Goal: Task Accomplishment & Management: Use online tool/utility

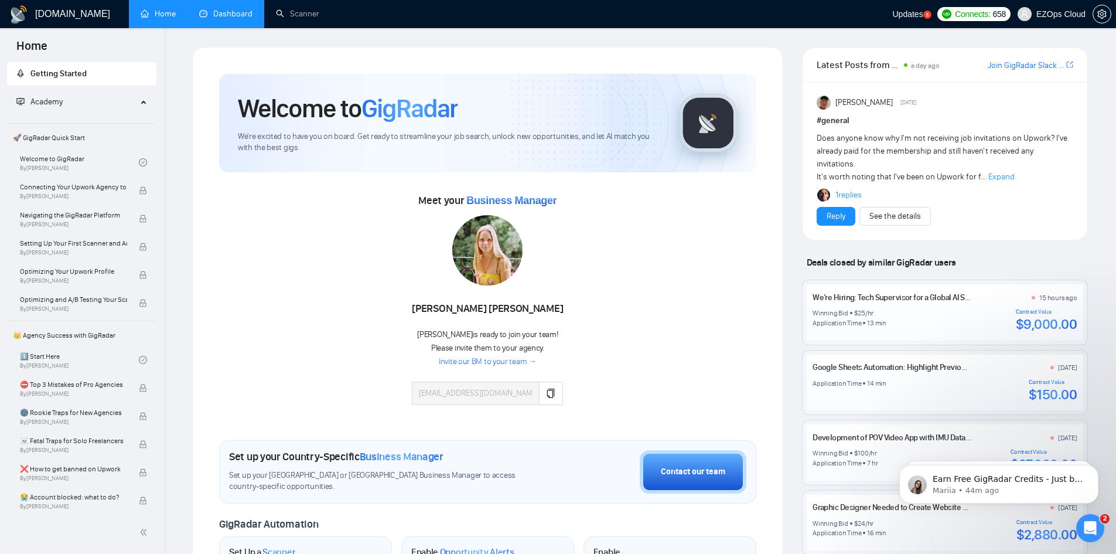
click at [209, 13] on link "Dashboard" at bounding box center [225, 14] width 53 height 10
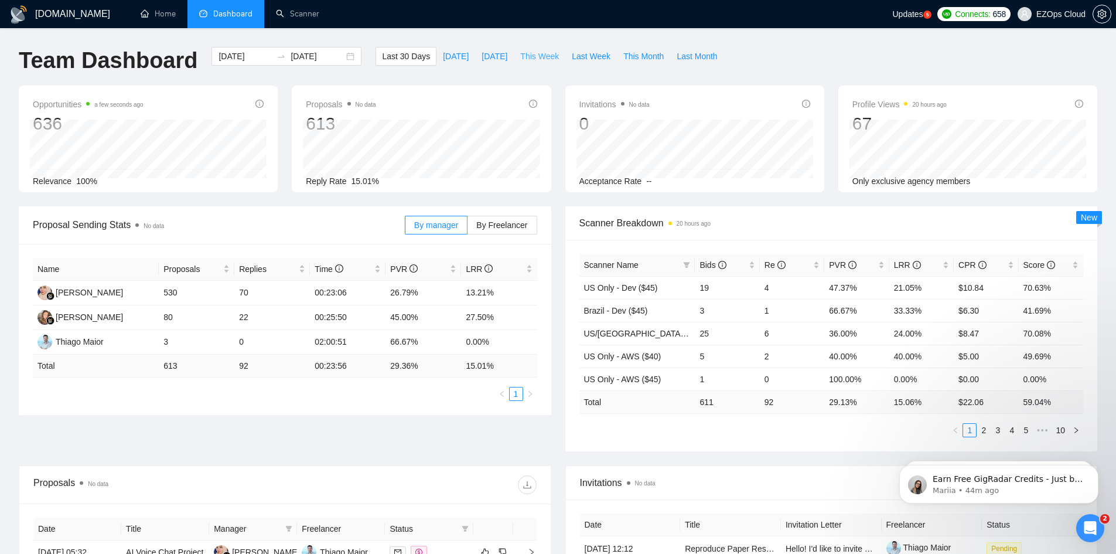
click at [539, 56] on span "This Week" at bounding box center [539, 56] width 39 height 13
type input "[DATE]"
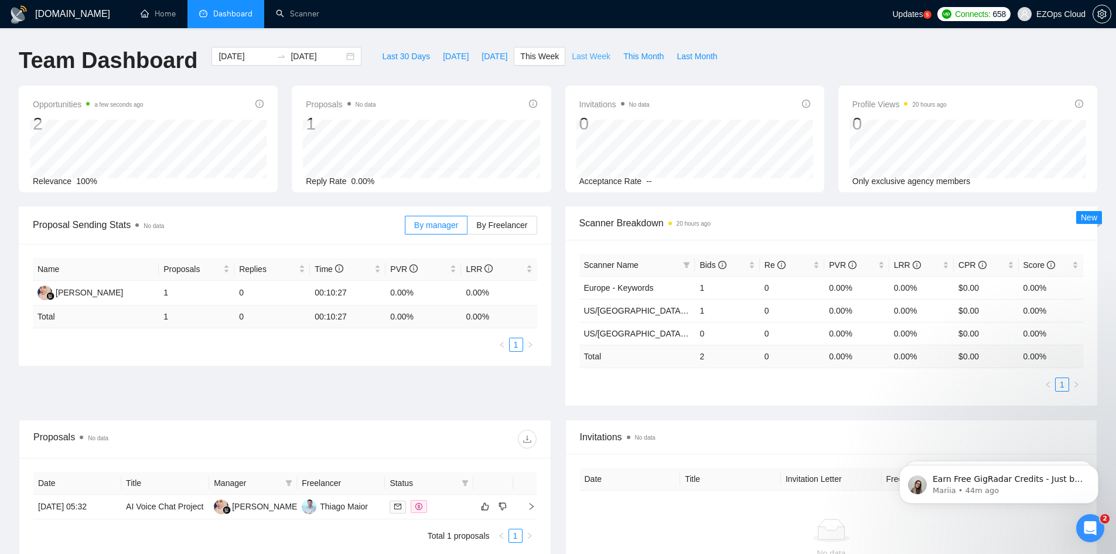
click at [584, 55] on span "Last Week" at bounding box center [591, 56] width 39 height 13
type input "[DATE]"
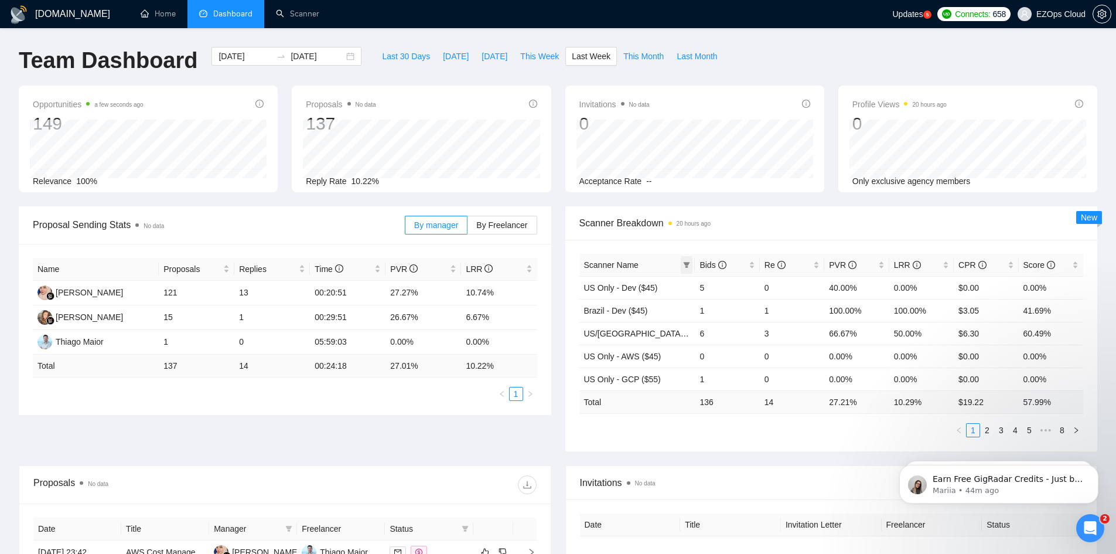
click at [686, 262] on icon "filter" at bounding box center [687, 265] width 6 height 6
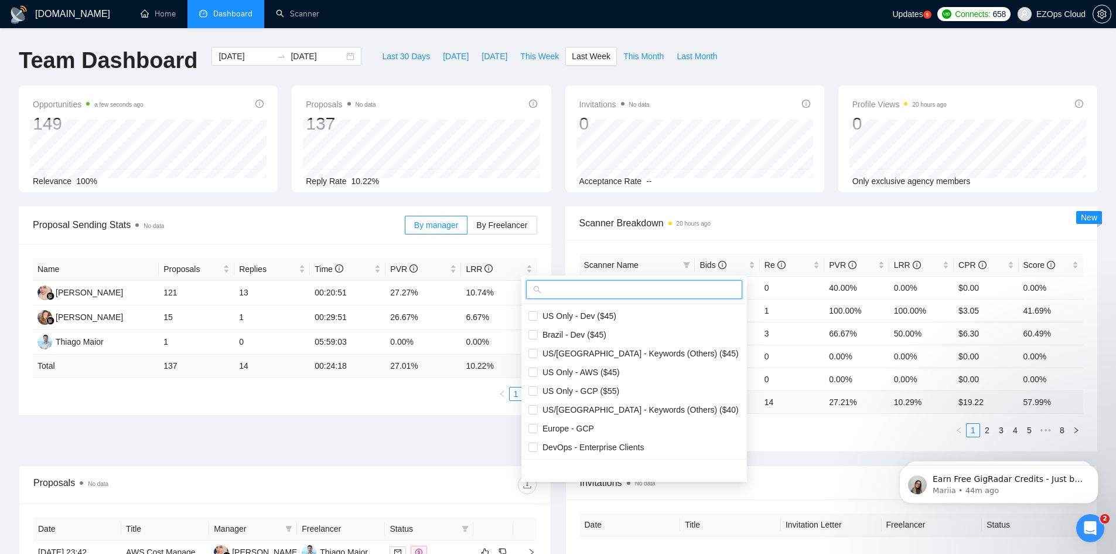
click at [655, 292] on input "text" at bounding box center [640, 289] width 192 height 13
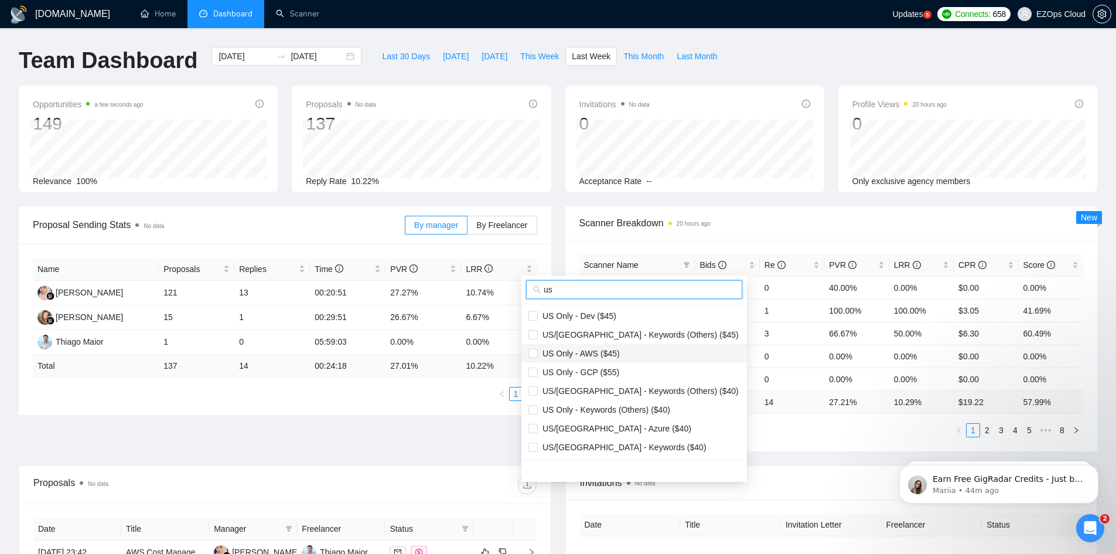
type input "us"
click at [632, 354] on span "US Only - AWS ($45)" at bounding box center [634, 353] width 212 height 13
checkbox input "true"
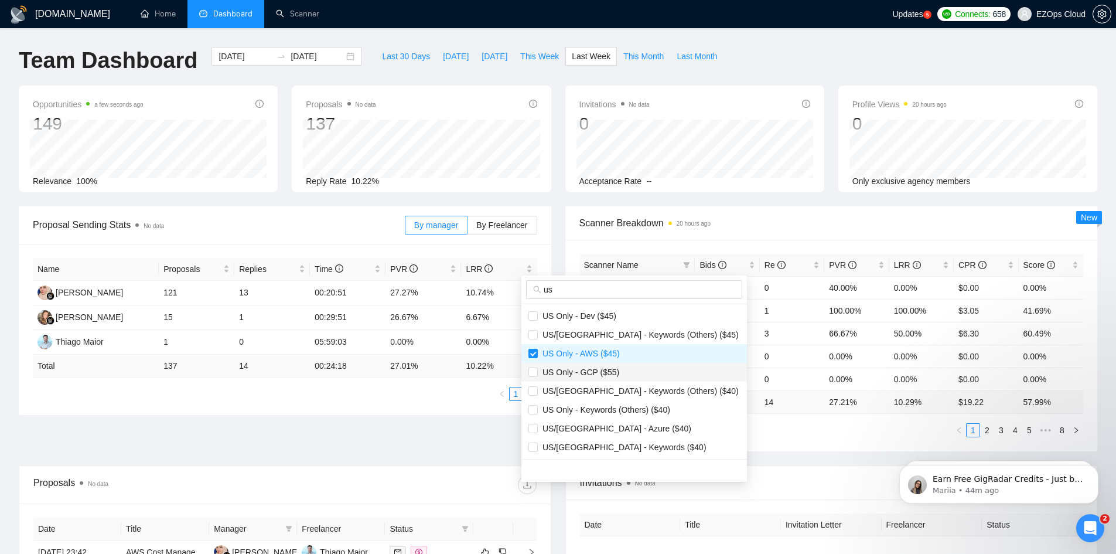
click at [600, 370] on span "US Only - GCP ($55)" at bounding box center [578, 371] width 81 height 9
checkbox input "true"
click at [620, 394] on span "US/[GEOGRAPHIC_DATA] - Keywords (Others) ($40)" at bounding box center [638, 390] width 201 height 9
checkbox input "false"
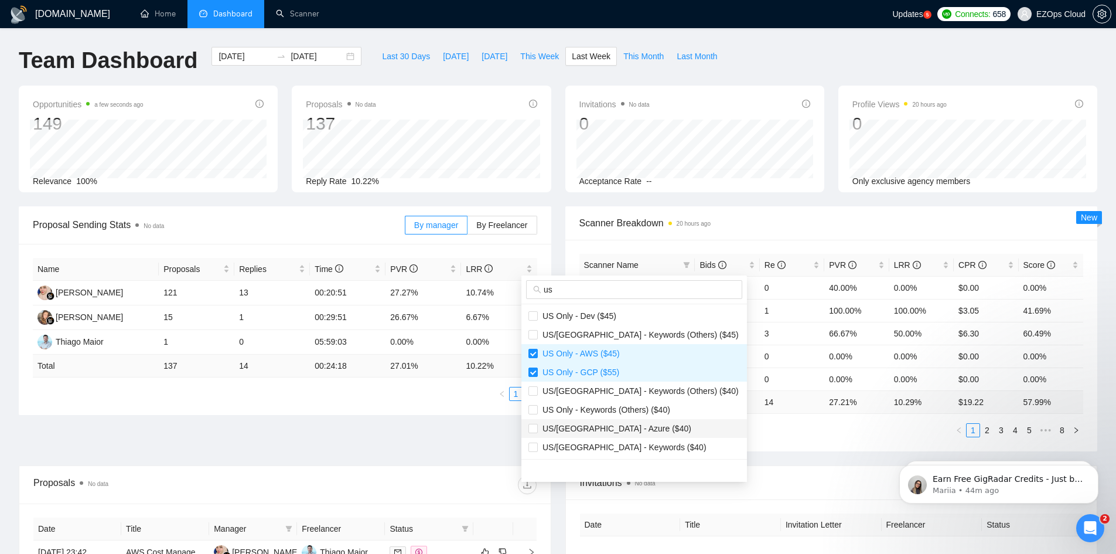
click at [619, 427] on span "US/[GEOGRAPHIC_DATA] - Azure ($40)" at bounding box center [615, 428] width 154 height 9
checkbox input "true"
click at [619, 450] on span "US/[GEOGRAPHIC_DATA] - Keywords ($40)" at bounding box center [622, 446] width 169 height 9
checkbox input "true"
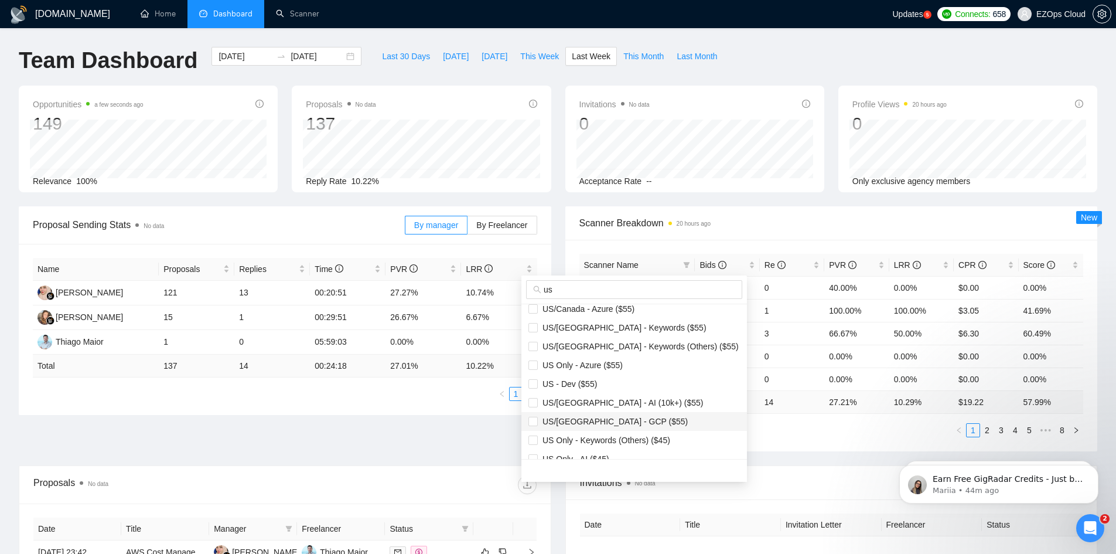
scroll to position [117, 0]
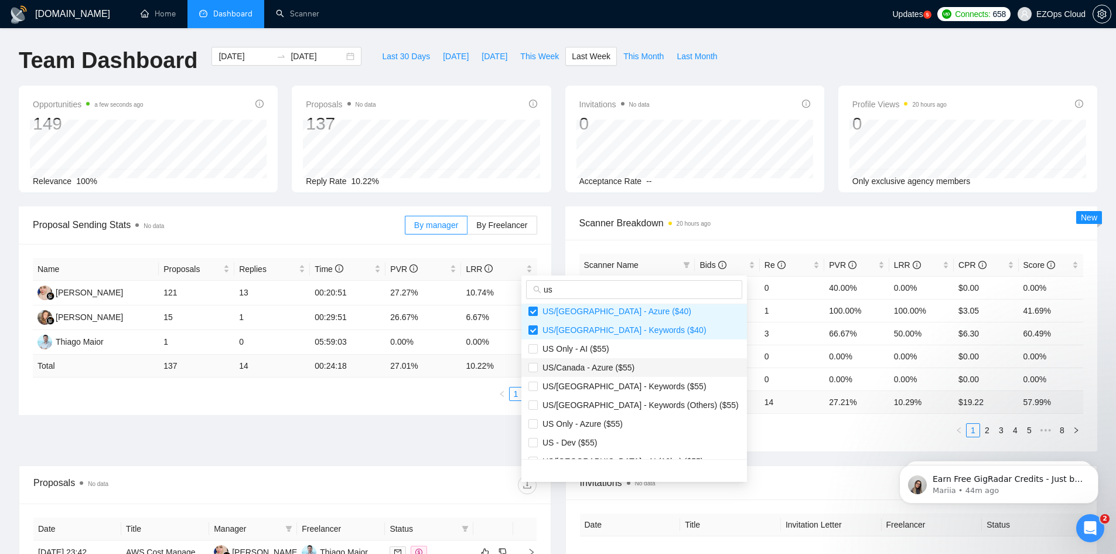
click at [607, 369] on span "US/Canada - Azure ($55)" at bounding box center [586, 367] width 97 height 9
checkbox input "true"
click at [612, 388] on span "US/[GEOGRAPHIC_DATA] - Keywords ($55)" at bounding box center [622, 385] width 169 height 9
checkbox input "true"
click at [595, 425] on span "US Only - Azure ($55)" at bounding box center [580, 423] width 85 height 9
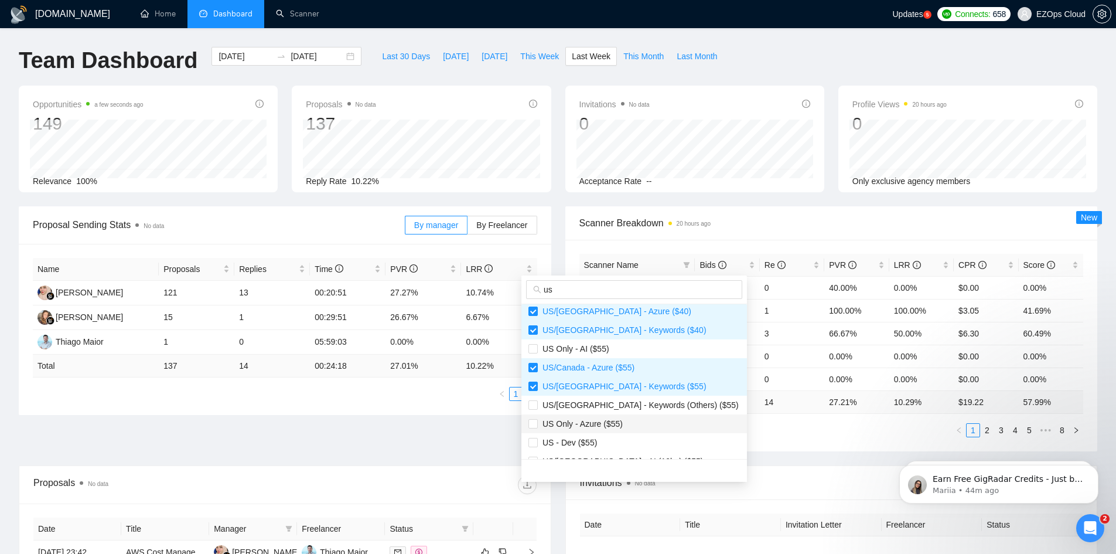
checkbox input "true"
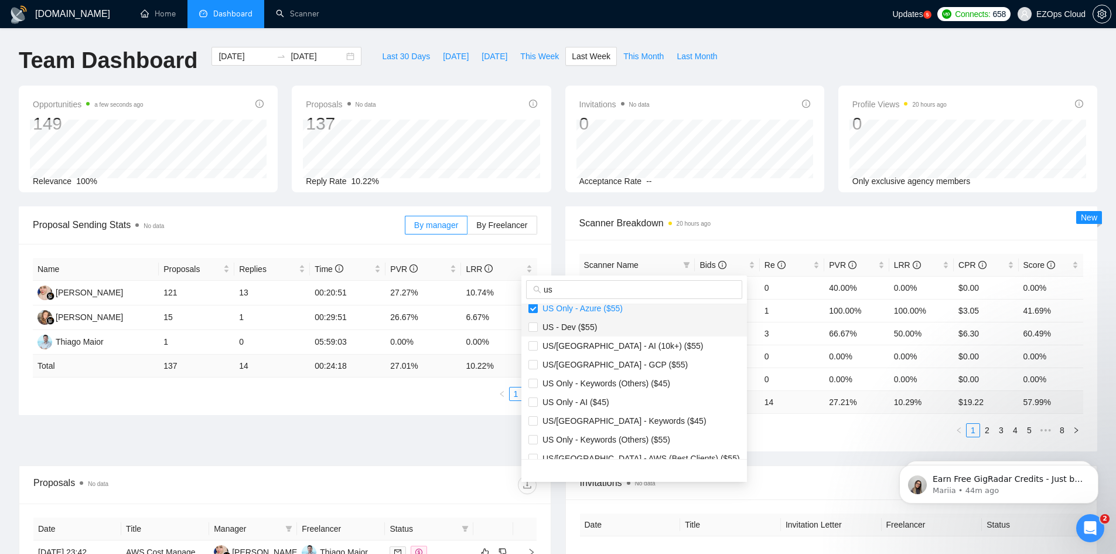
scroll to position [234, 0]
click at [617, 364] on span "US/[GEOGRAPHIC_DATA] - GCP ($55)" at bounding box center [613, 362] width 150 height 9
checkbox input "true"
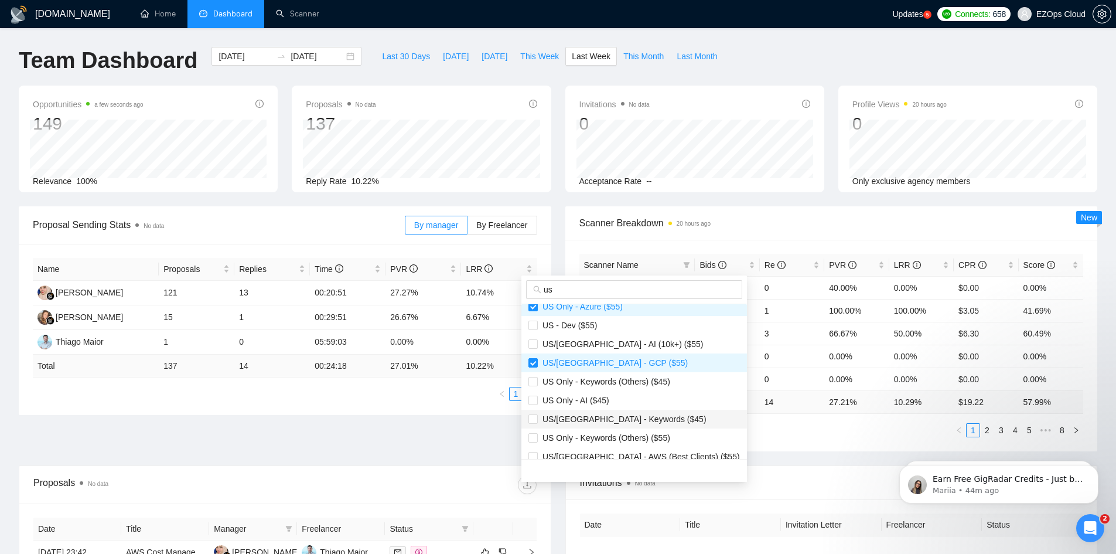
click at [619, 418] on span "US/[GEOGRAPHIC_DATA] - Keywords ($45)" at bounding box center [622, 418] width 169 height 9
checkbox input "true"
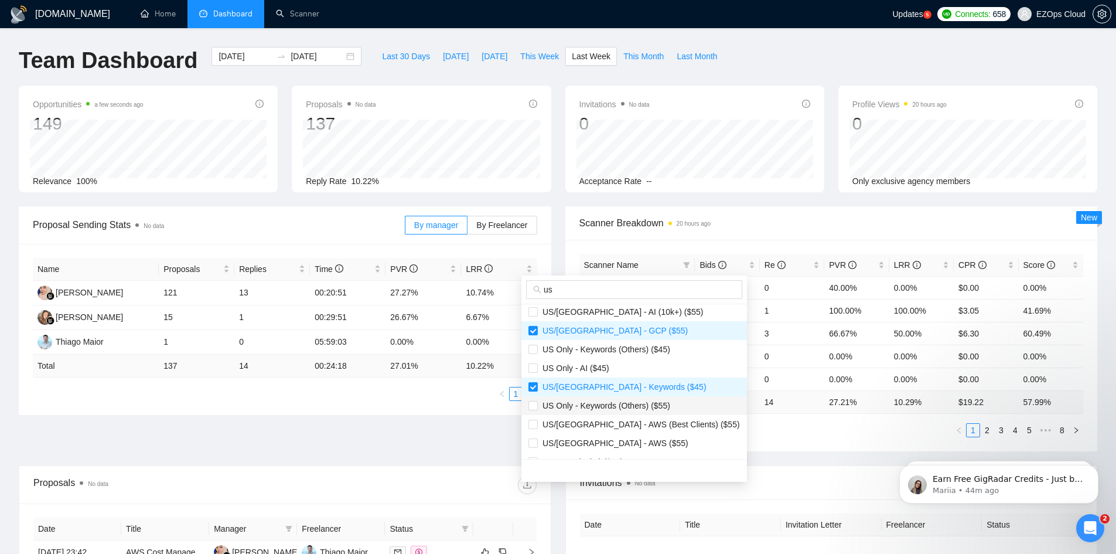
scroll to position [293, 0]
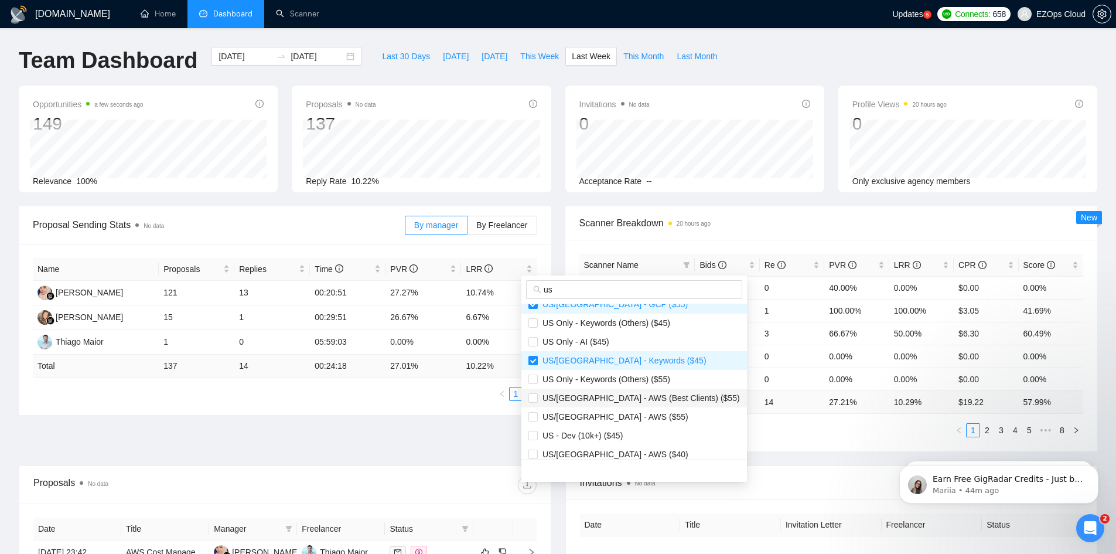
click at [644, 398] on span "US/[GEOGRAPHIC_DATA] - AWS (Best Clients) ($55)" at bounding box center [639, 397] width 202 height 9
checkbox input "true"
click at [601, 414] on span "US/[GEOGRAPHIC_DATA] - AWS ($55)" at bounding box center [613, 416] width 151 height 9
checkbox input "true"
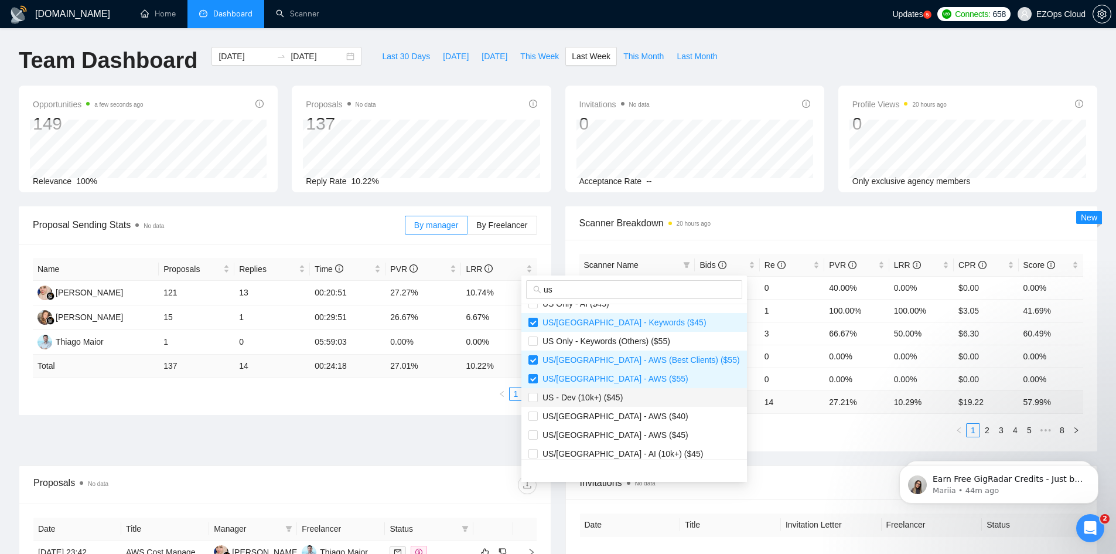
scroll to position [352, 0]
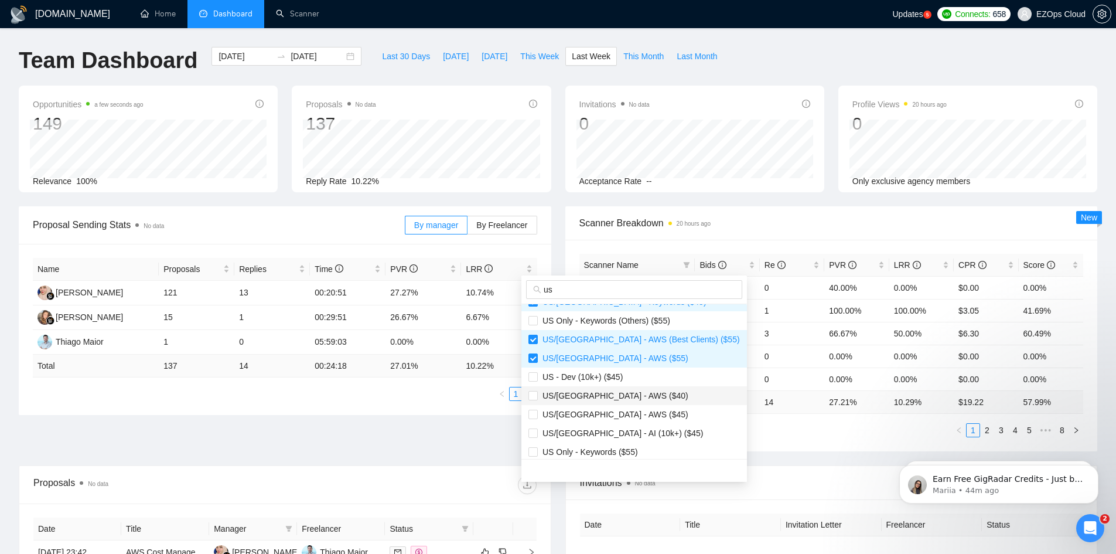
click at [594, 399] on span "US/[GEOGRAPHIC_DATA] - AWS ($40)" at bounding box center [613, 395] width 151 height 9
checkbox input "true"
click at [608, 410] on span "US/[GEOGRAPHIC_DATA] - AWS ($45)" at bounding box center [613, 414] width 151 height 9
checkbox input "true"
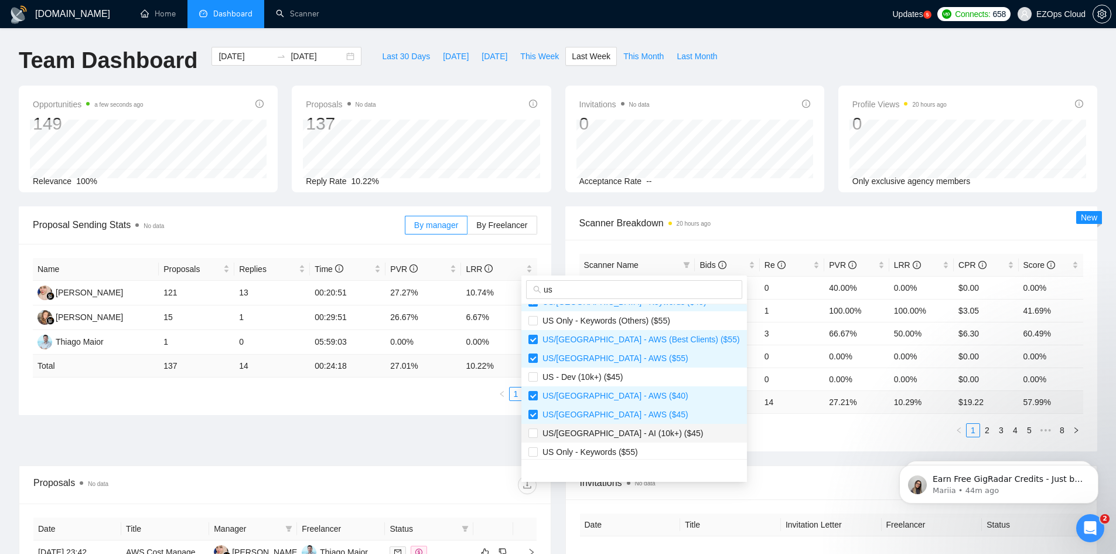
scroll to position [410, 0]
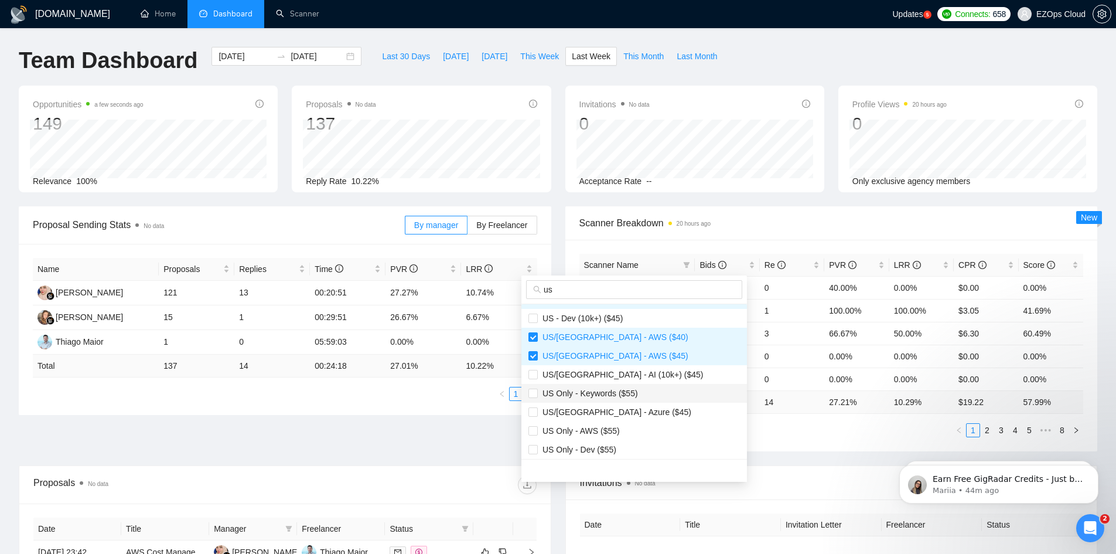
click at [616, 388] on span "US Only - Keywords ($55)" at bounding box center [588, 392] width 100 height 9
checkbox input "true"
click at [625, 410] on span "US/[GEOGRAPHIC_DATA] - Azure ($45)" at bounding box center [615, 411] width 154 height 9
checkbox input "true"
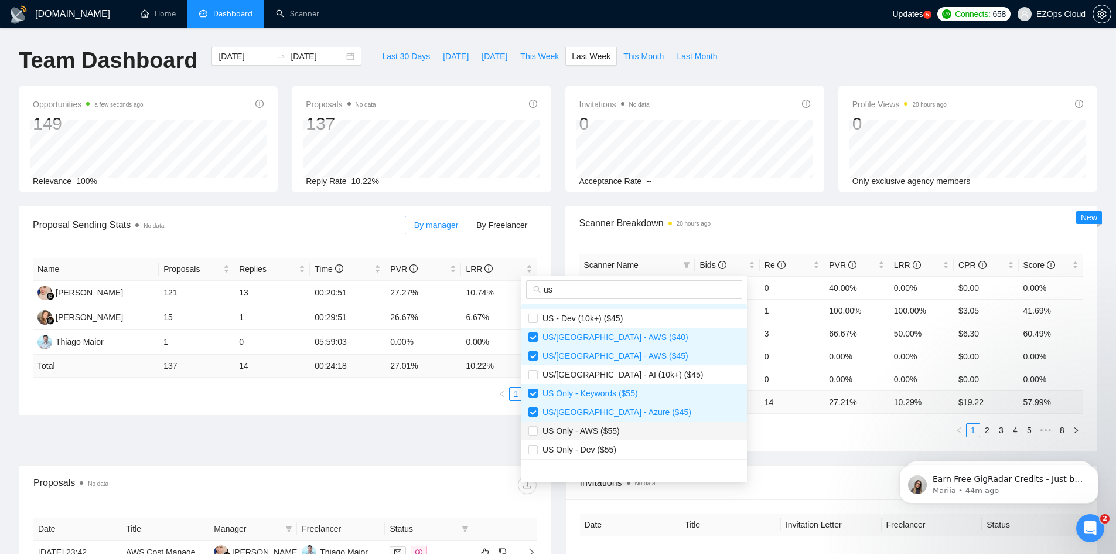
click at [597, 431] on span "US Only - AWS ($55)" at bounding box center [579, 430] width 82 height 9
checkbox input "true"
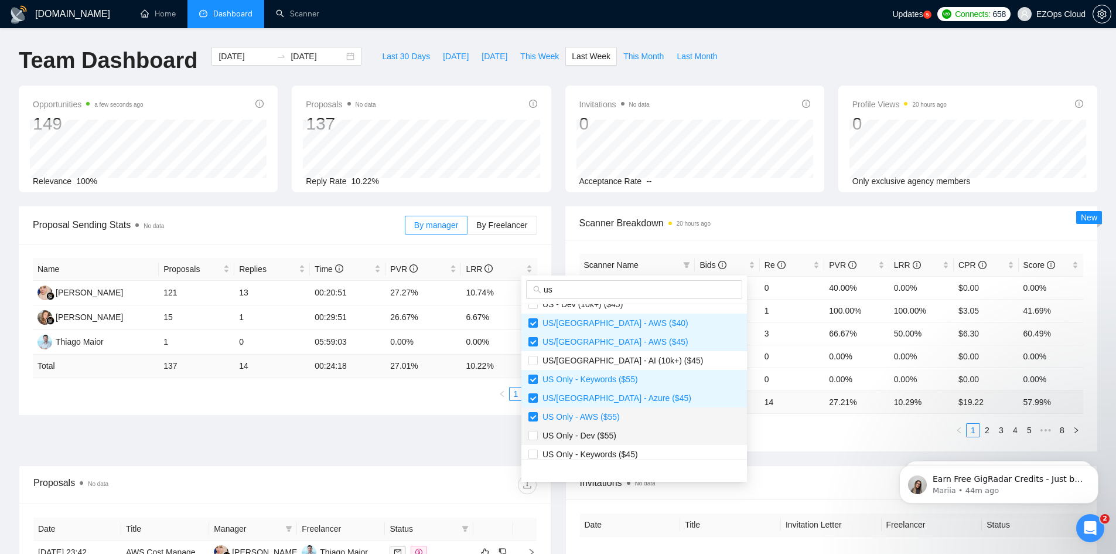
scroll to position [431, 0]
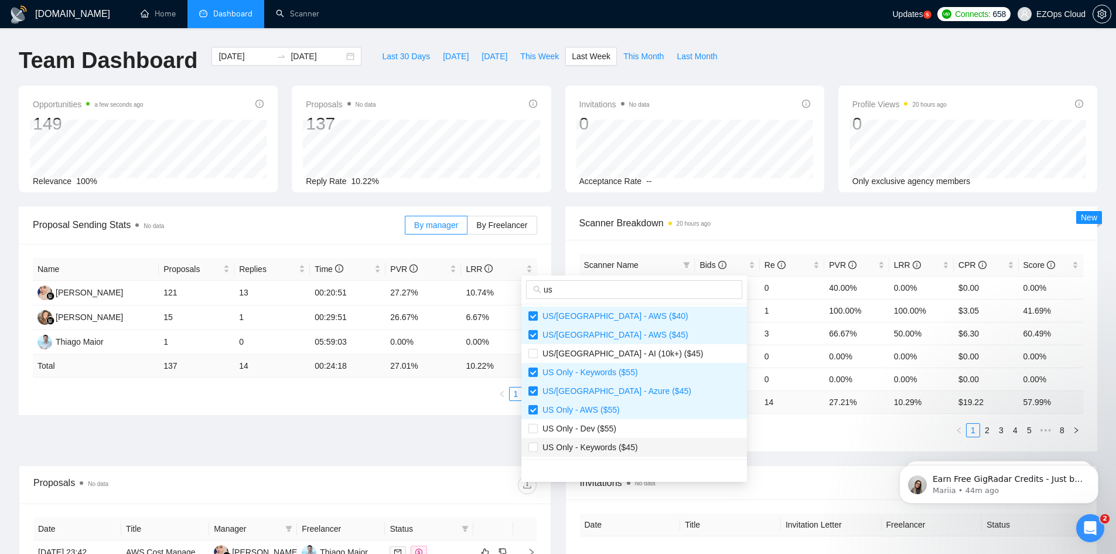
click at [613, 444] on span "US Only - Keywords ($45)" at bounding box center [588, 446] width 100 height 9
checkbox input "true"
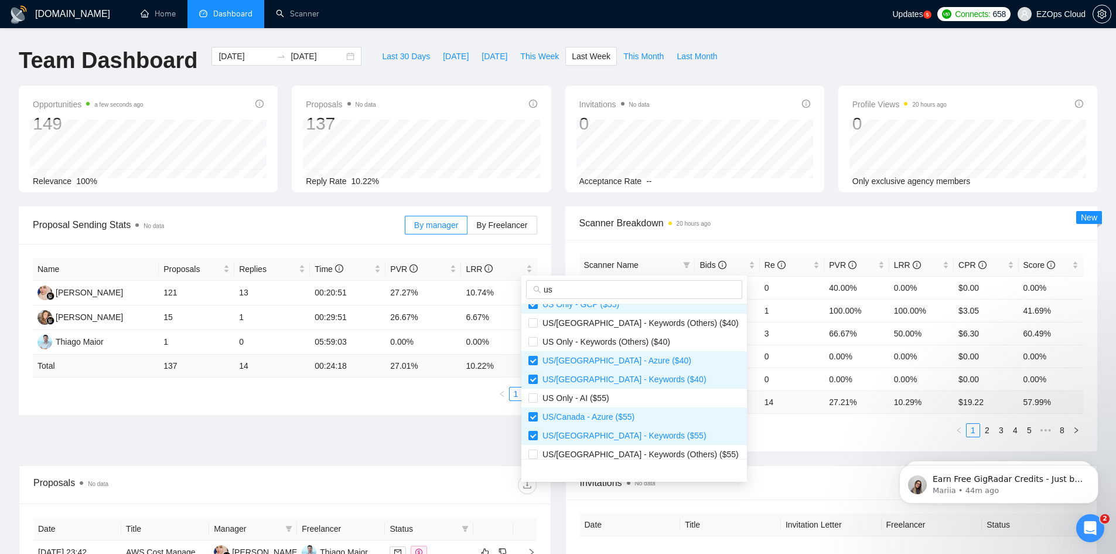
scroll to position [0, 0]
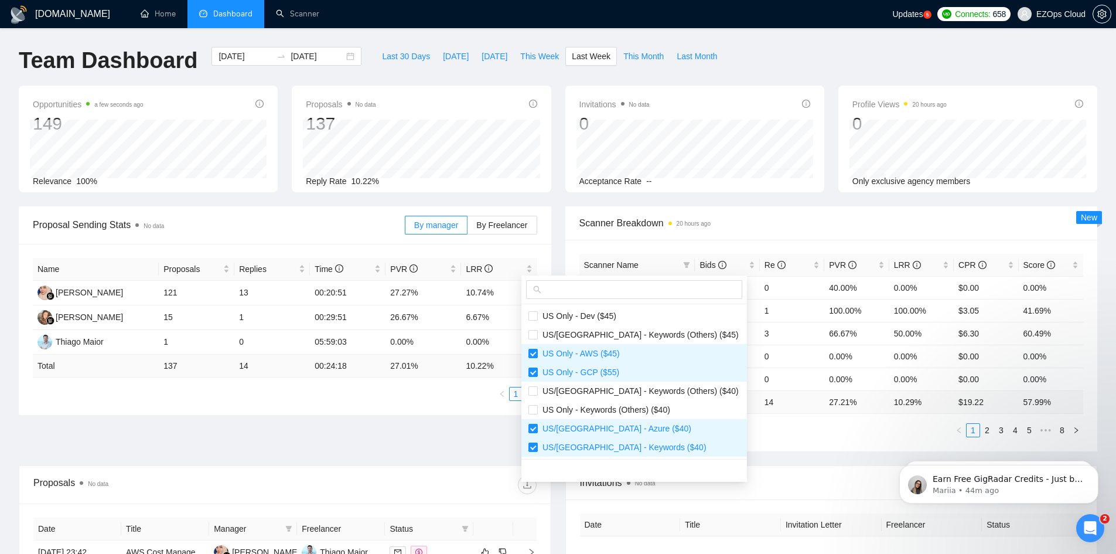
click at [739, 441] on div "Scanner Name Bids Re PVR LRR CPR Score US Only - Dev ($45) 5 0 40.00% 0.00% $0.…" at bounding box center [831, 346] width 533 height 212
